Goal: Information Seeking & Learning: Learn about a topic

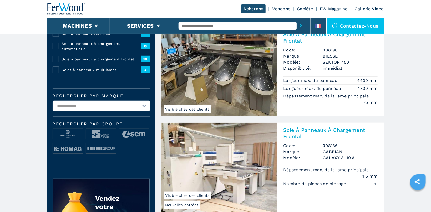
scroll to position [223, 0]
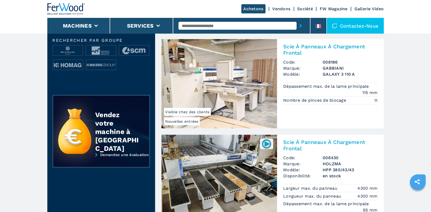
click at [216, 91] on img at bounding box center [219, 83] width 116 height 89
click at [220, 83] on img at bounding box center [219, 83] width 116 height 89
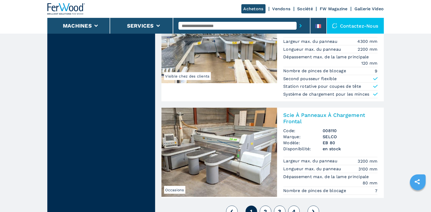
scroll to position [1198, 0]
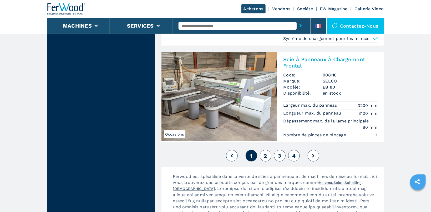
click at [266, 153] on span "2" at bounding box center [265, 156] width 3 height 6
click at [264, 153] on span "2" at bounding box center [265, 156] width 3 height 6
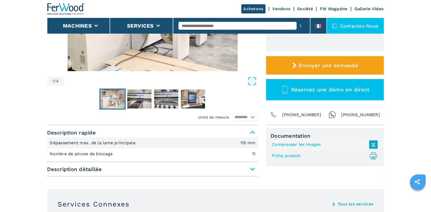
scroll to position [139, 0]
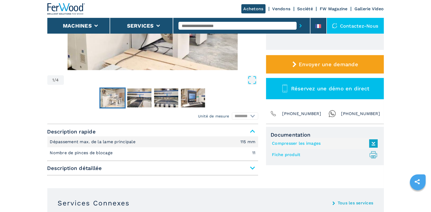
click at [251, 170] on span "Description détaillée" at bounding box center [152, 167] width 211 height 9
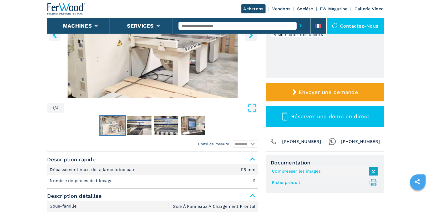
scroll to position [28, 0]
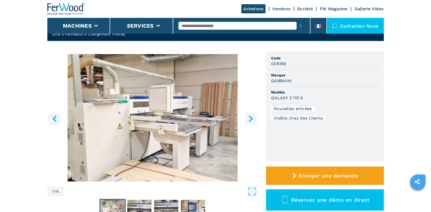
click at [248, 119] on icon "right-button" at bounding box center [251, 118] width 7 height 7
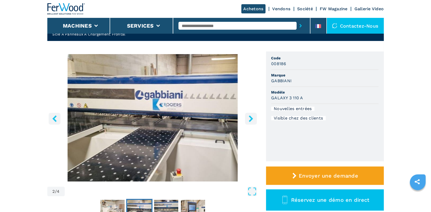
click at [248, 119] on icon "right-button" at bounding box center [251, 118] width 7 height 7
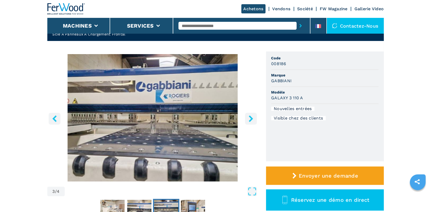
click at [248, 119] on icon "right-button" at bounding box center [251, 118] width 7 height 7
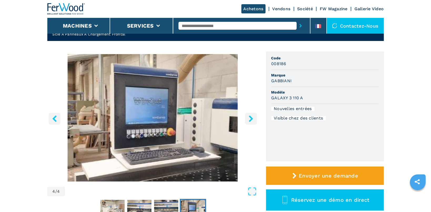
click at [248, 119] on icon "right-button" at bounding box center [251, 118] width 7 height 7
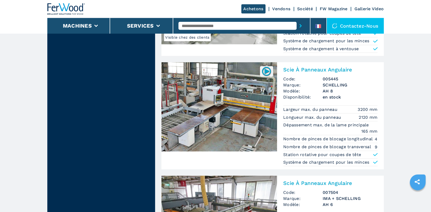
scroll to position [1142, 0]
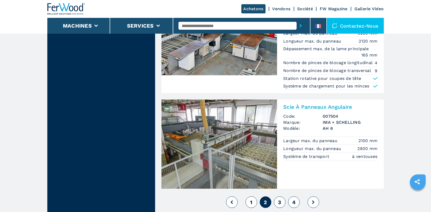
drag, startPoint x: 281, startPoint y: 200, endPoint x: 282, endPoint y: 196, distance: 4.1
click at [281, 200] on button "3" at bounding box center [280, 203] width 12 height 12
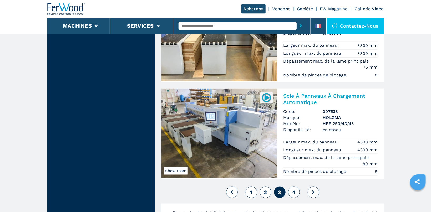
scroll to position [1198, 0]
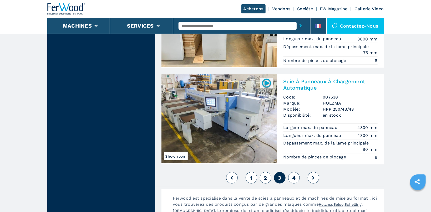
click at [295, 176] on span "4" at bounding box center [293, 178] width 3 height 6
